Goal: Task Accomplishment & Management: Complete application form

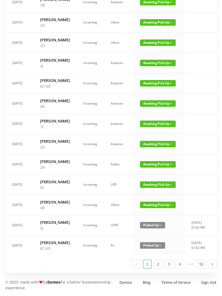
scroll to position [0, 2]
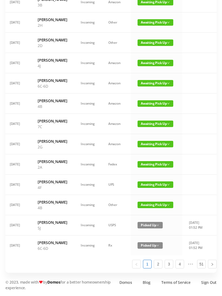
click at [159, 121] on span "Awaiting Pick Up" at bounding box center [155, 124] width 36 height 6
click at [144, 201] on link "Picked Up" at bounding box center [151, 205] width 35 height 9
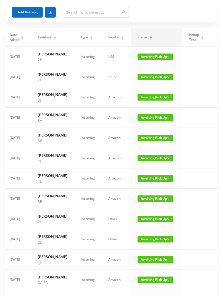
scroll to position [0, 0]
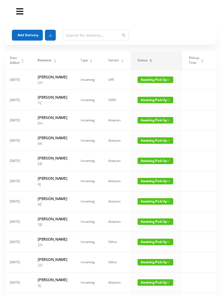
click at [146, 103] on span "Awaiting Pick Up" at bounding box center [155, 100] width 36 height 6
click at [150, 126] on link "Picked Up" at bounding box center [151, 125] width 35 height 9
click at [155, 164] on span "Awaiting Pick Up" at bounding box center [155, 161] width 36 height 6
click at [152, 205] on link "Picked Up" at bounding box center [151, 205] width 35 height 9
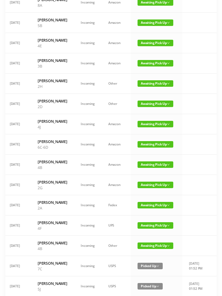
scroll to position [118, 0]
click at [152, 127] on span "Awaiting Pick Up" at bounding box center [155, 124] width 36 height 6
click at [149, 193] on link "Picked Up" at bounding box center [151, 191] width 35 height 9
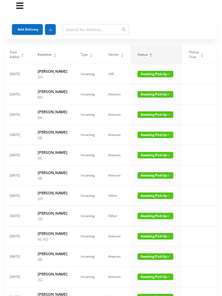
scroll to position [0, 0]
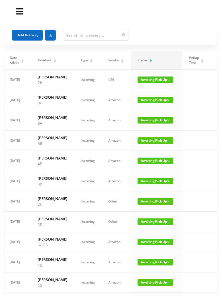
click at [149, 63] on icon "icon: caret-down" at bounding box center [150, 62] width 3 height 3
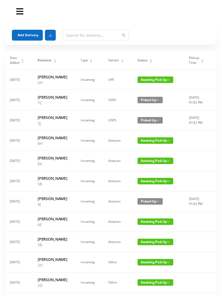
click at [144, 61] on div "Status" at bounding box center [144, 60] width 15 height 5
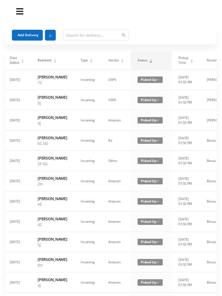
click at [143, 60] on span "Status" at bounding box center [142, 60] width 10 height 5
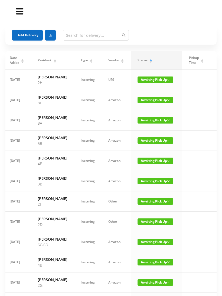
click at [147, 63] on div "Status" at bounding box center [144, 60] width 15 height 5
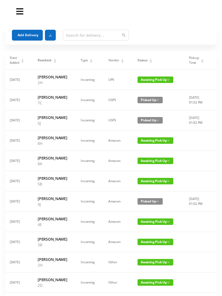
click at [146, 63] on div "Status" at bounding box center [144, 60] width 15 height 5
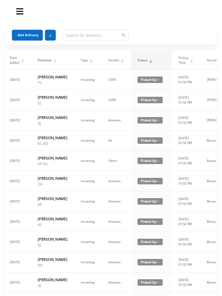
click at [149, 62] on icon "icon: caret-down" at bounding box center [150, 62] width 3 height 3
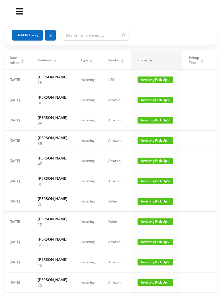
click at [26, 30] on button "Add Delivery" at bounding box center [27, 35] width 31 height 11
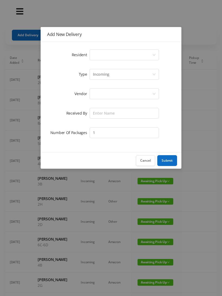
click at [99, 57] on div "Select a person" at bounding box center [122, 55] width 59 height 10
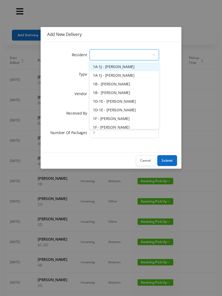
type input "K"
type input "2"
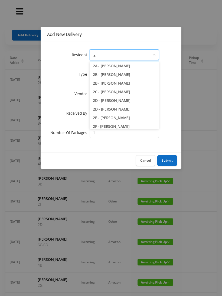
scroll to position [10, 0]
click at [107, 120] on li "2E - Karen Fogler" at bounding box center [123, 117] width 69 height 9
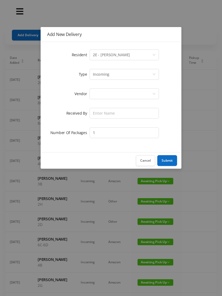
click at [103, 93] on div at bounding box center [122, 94] width 59 height 10
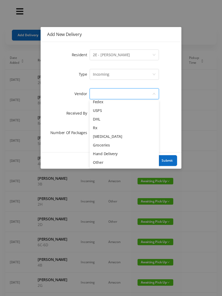
scroll to position [21, 0]
click at [101, 166] on li "Other" at bounding box center [123, 162] width 69 height 9
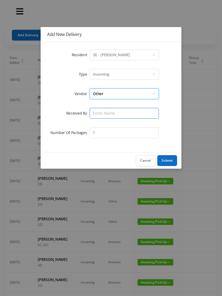
click at [96, 114] on input "text" at bounding box center [123, 113] width 69 height 11
type input "Wayne"
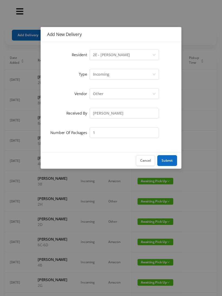
click at [167, 159] on button "Submit" at bounding box center [167, 160] width 20 height 11
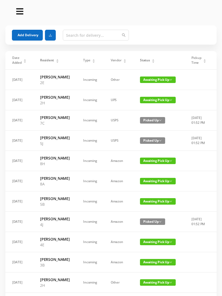
click at [147, 61] on div "Status" at bounding box center [147, 60] width 15 height 5
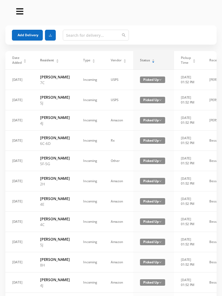
click at [144, 59] on span "Status" at bounding box center [145, 60] width 10 height 5
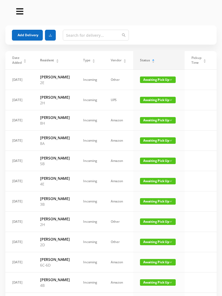
click at [23, 35] on button "Add Delivery" at bounding box center [27, 35] width 31 height 11
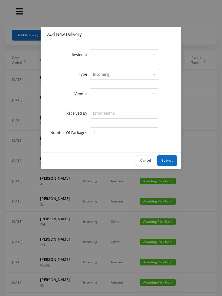
click at [98, 56] on div "Select a person" at bounding box center [122, 55] width 59 height 10
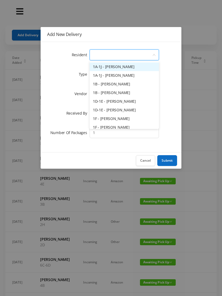
type input "5"
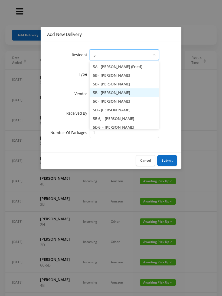
click at [106, 92] on li "5B - Nicole Fishstein" at bounding box center [123, 92] width 69 height 9
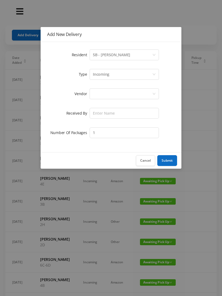
click at [96, 94] on div at bounding box center [122, 94] width 59 height 10
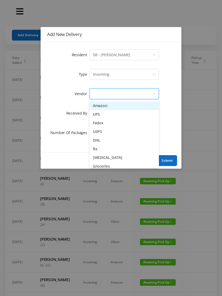
click at [102, 116] on li "UPS" at bounding box center [123, 114] width 69 height 9
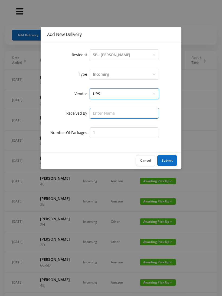
click at [101, 115] on input "text" at bounding box center [123, 113] width 69 height 11
type input "Wayne"
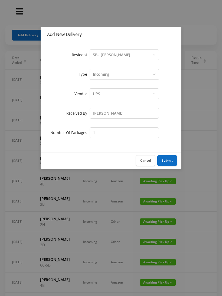
click at [166, 163] on button "Submit" at bounding box center [167, 160] width 20 height 11
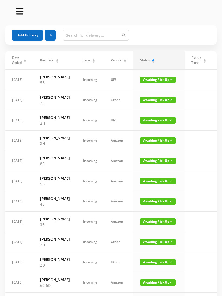
click at [23, 34] on button "Add Delivery" at bounding box center [27, 35] width 31 height 11
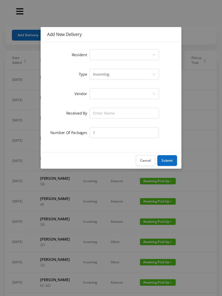
click at [98, 51] on div "Select a person" at bounding box center [122, 55] width 59 height 10
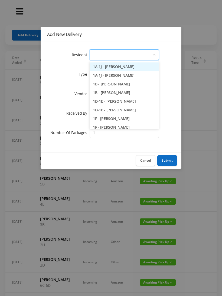
type input "8"
click at [116, 66] on li "8A - Rebecca Levinsky" at bounding box center [123, 66] width 69 height 9
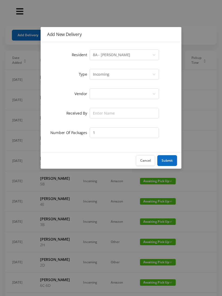
click at [98, 98] on div at bounding box center [122, 94] width 59 height 10
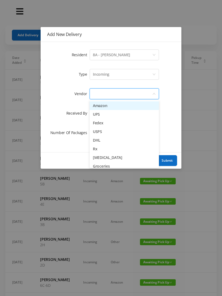
click at [99, 115] on li "UPS" at bounding box center [123, 114] width 69 height 9
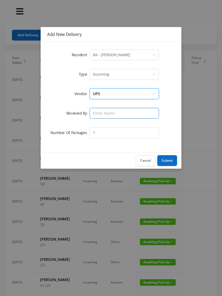
click at [98, 115] on input "text" at bounding box center [123, 113] width 69 height 11
type input "Wayne"
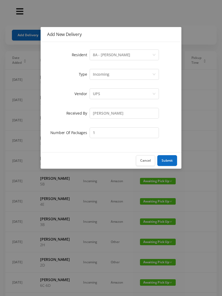
click at [166, 160] on button "Submit" at bounding box center [167, 160] width 20 height 11
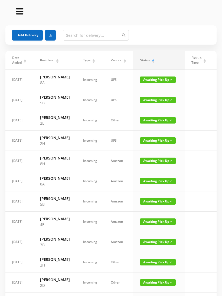
click at [29, 36] on button "Add Delivery" at bounding box center [27, 35] width 31 height 11
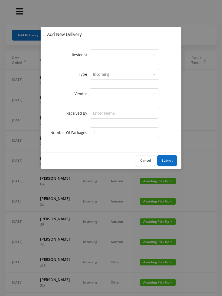
click at [93, 57] on div "Select a person" at bounding box center [122, 55] width 59 height 10
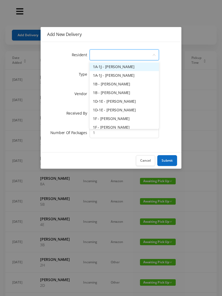
type input "7"
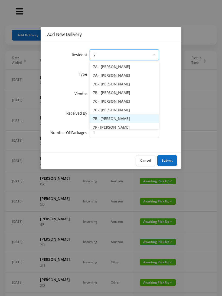
click at [112, 120] on li "7E - Jonathan Fried" at bounding box center [123, 118] width 69 height 9
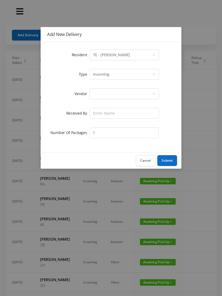
click at [99, 93] on div at bounding box center [122, 94] width 59 height 10
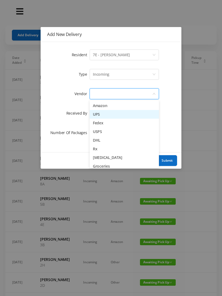
click at [98, 114] on li "UPS" at bounding box center [123, 114] width 69 height 9
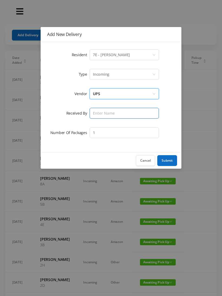
click at [102, 113] on input "text" at bounding box center [123, 113] width 69 height 11
type input "Wayne"
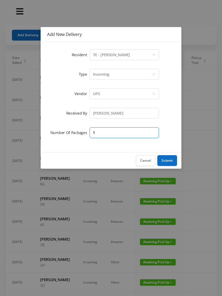
click at [102, 133] on input "1" at bounding box center [123, 132] width 69 height 11
type input "2"
click at [168, 160] on button "Submit" at bounding box center [167, 160] width 20 height 11
